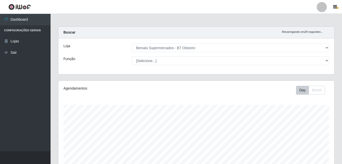
select select "411"
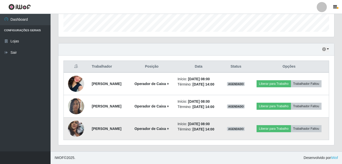
scroll to position [105, 276]
click at [288, 127] on button "Liberar para Trabalho" at bounding box center [273, 128] width 34 height 7
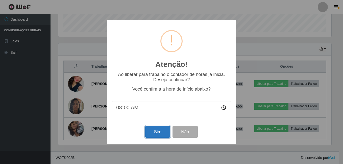
click at [159, 134] on button "Sim" at bounding box center [157, 132] width 25 height 12
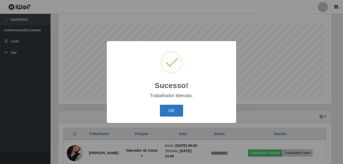
click at [167, 113] on button "OK" at bounding box center [171, 111] width 23 height 12
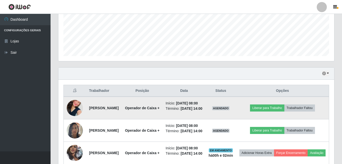
scroll to position [176, 0]
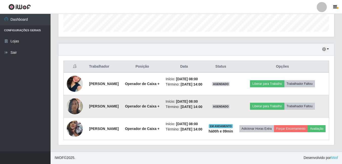
click at [261, 99] on td "Liberar para Trabalho Trabalhador Faltou" at bounding box center [282, 106] width 93 height 22
click at [265, 103] on button "Liberar para Trabalho" at bounding box center [267, 106] width 34 height 7
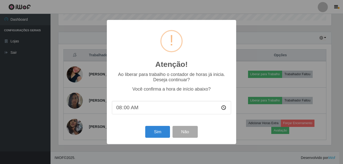
click at [147, 109] on input "08:00" at bounding box center [171, 107] width 119 height 13
drag, startPoint x: 132, startPoint y: 107, endPoint x: 127, endPoint y: 108, distance: 5.0
click at [129, 107] on input "08:00" at bounding box center [171, 107] width 119 height 13
click at [127, 108] on input "08:00" at bounding box center [171, 107] width 119 height 13
type input "08:09"
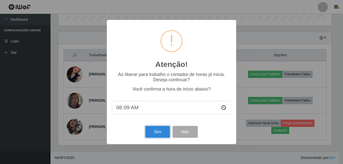
click at [149, 132] on button "Sim" at bounding box center [157, 132] width 25 height 12
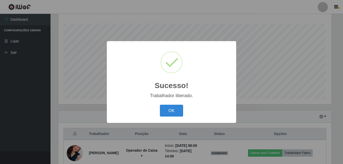
click at [160, 105] on button "OK" at bounding box center [171, 111] width 23 height 12
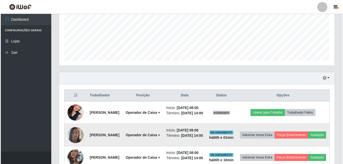
scroll to position [157, 0]
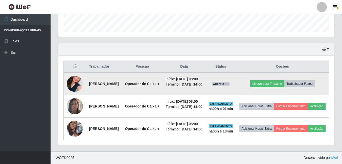
click at [71, 79] on img at bounding box center [75, 83] width 16 height 29
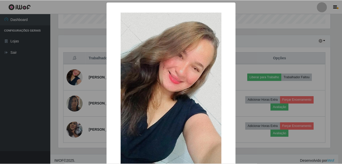
scroll to position [105, 273]
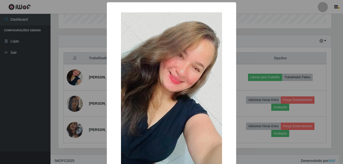
click at [72, 80] on div "× OK Cancel" at bounding box center [171, 82] width 343 height 164
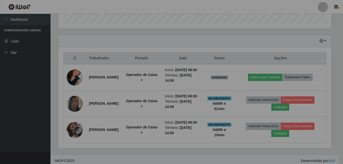
scroll to position [105, 276]
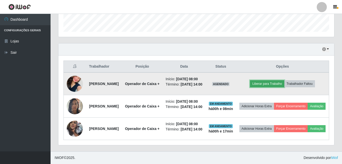
click at [266, 80] on button "Liberar para Trabalho" at bounding box center [267, 83] width 34 height 7
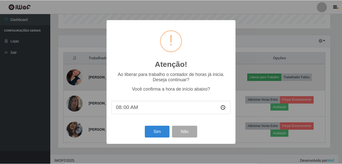
scroll to position [105, 273]
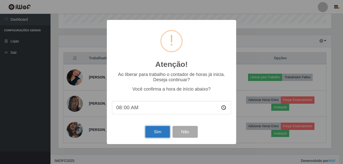
click at [162, 136] on button "Sim" at bounding box center [157, 132] width 25 height 12
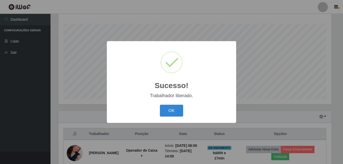
click at [160, 105] on button "OK" at bounding box center [171, 111] width 23 height 12
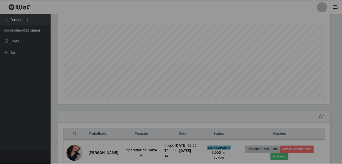
scroll to position [105, 276]
